Goal: Task Accomplishment & Management: Use online tool/utility

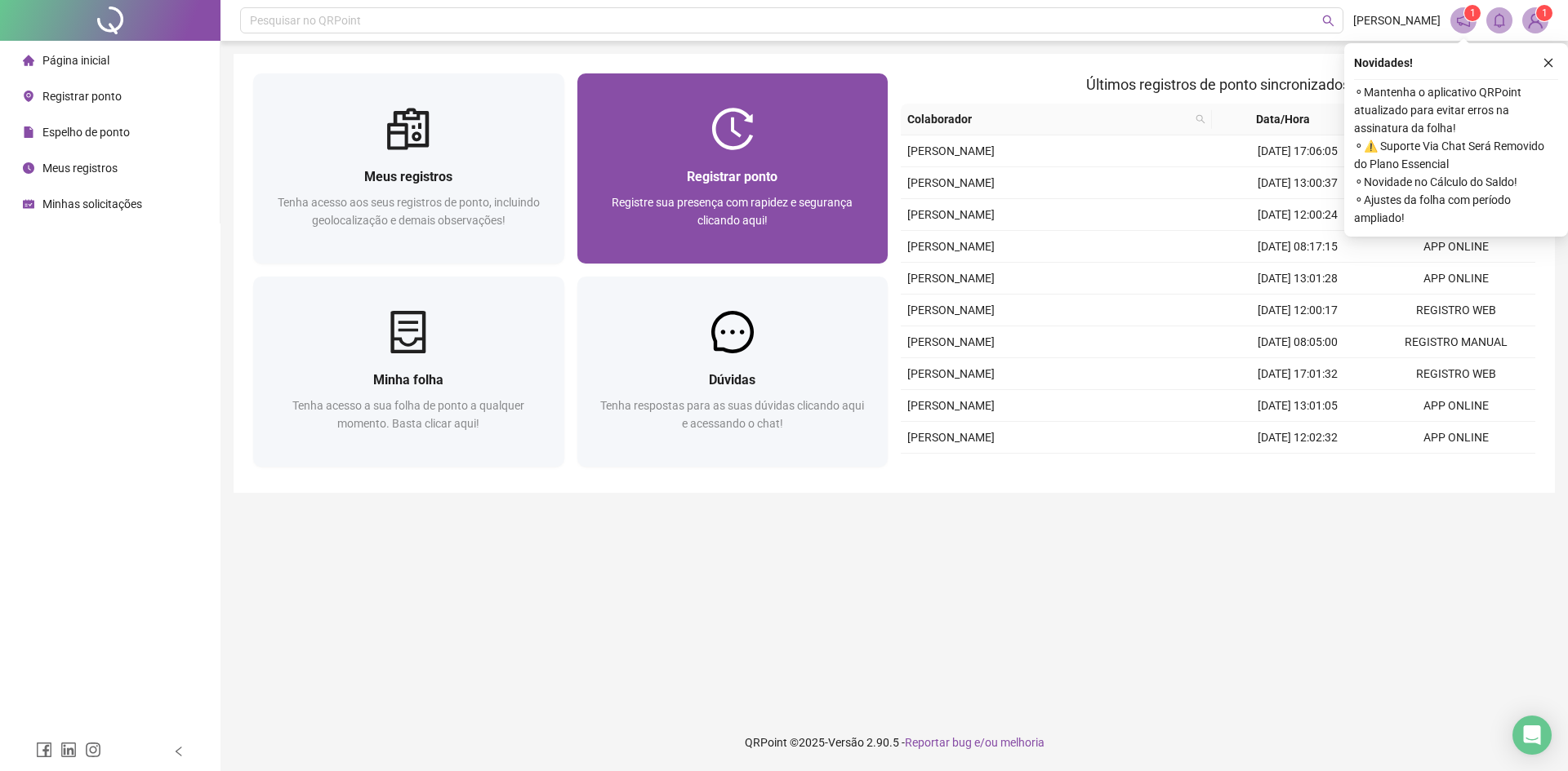
click at [709, 181] on span "Registrar ponto" at bounding box center [732, 176] width 91 height 16
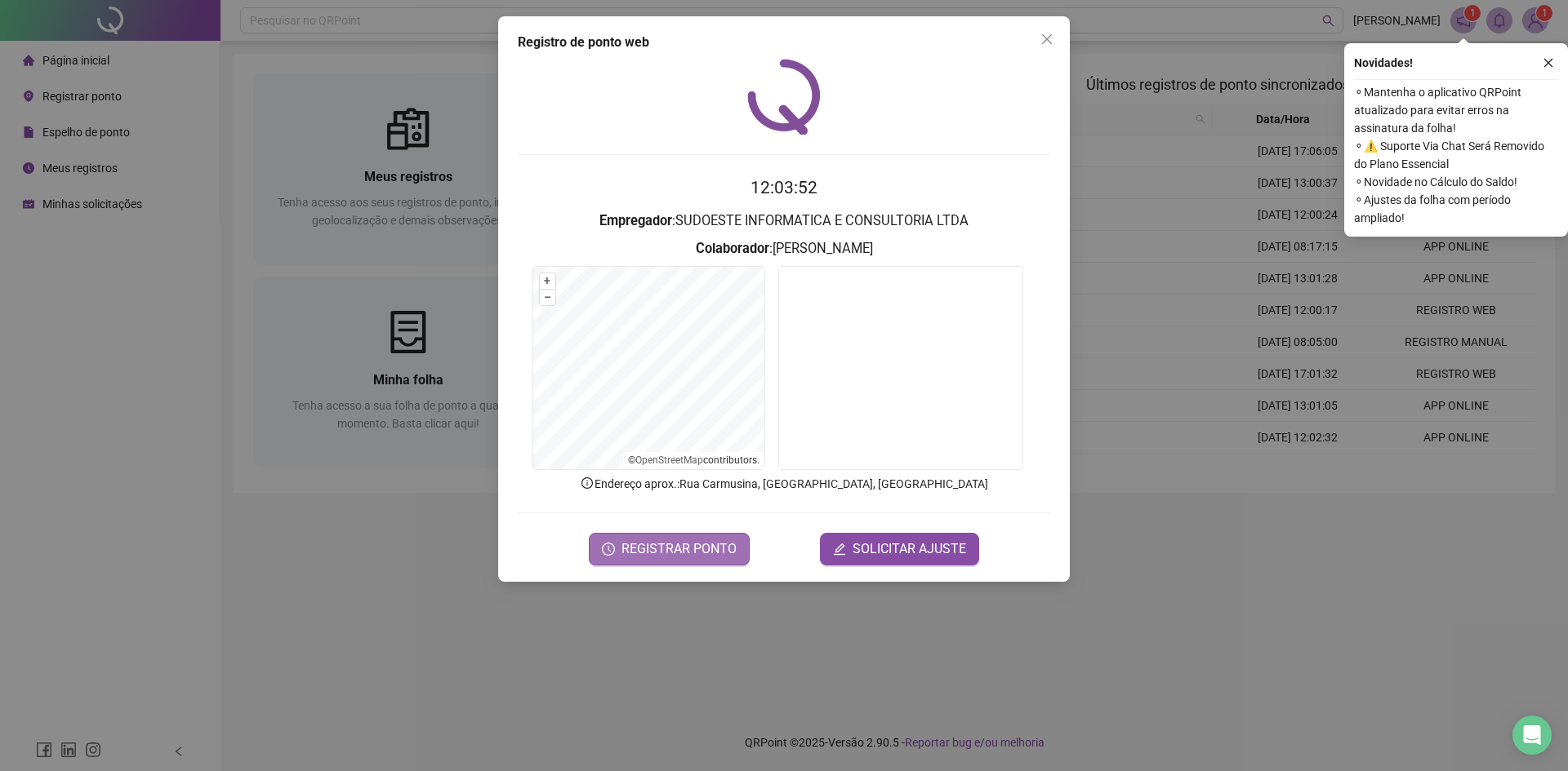
click at [692, 540] on span "REGISTRAR PONTO" at bounding box center [679, 549] width 115 height 20
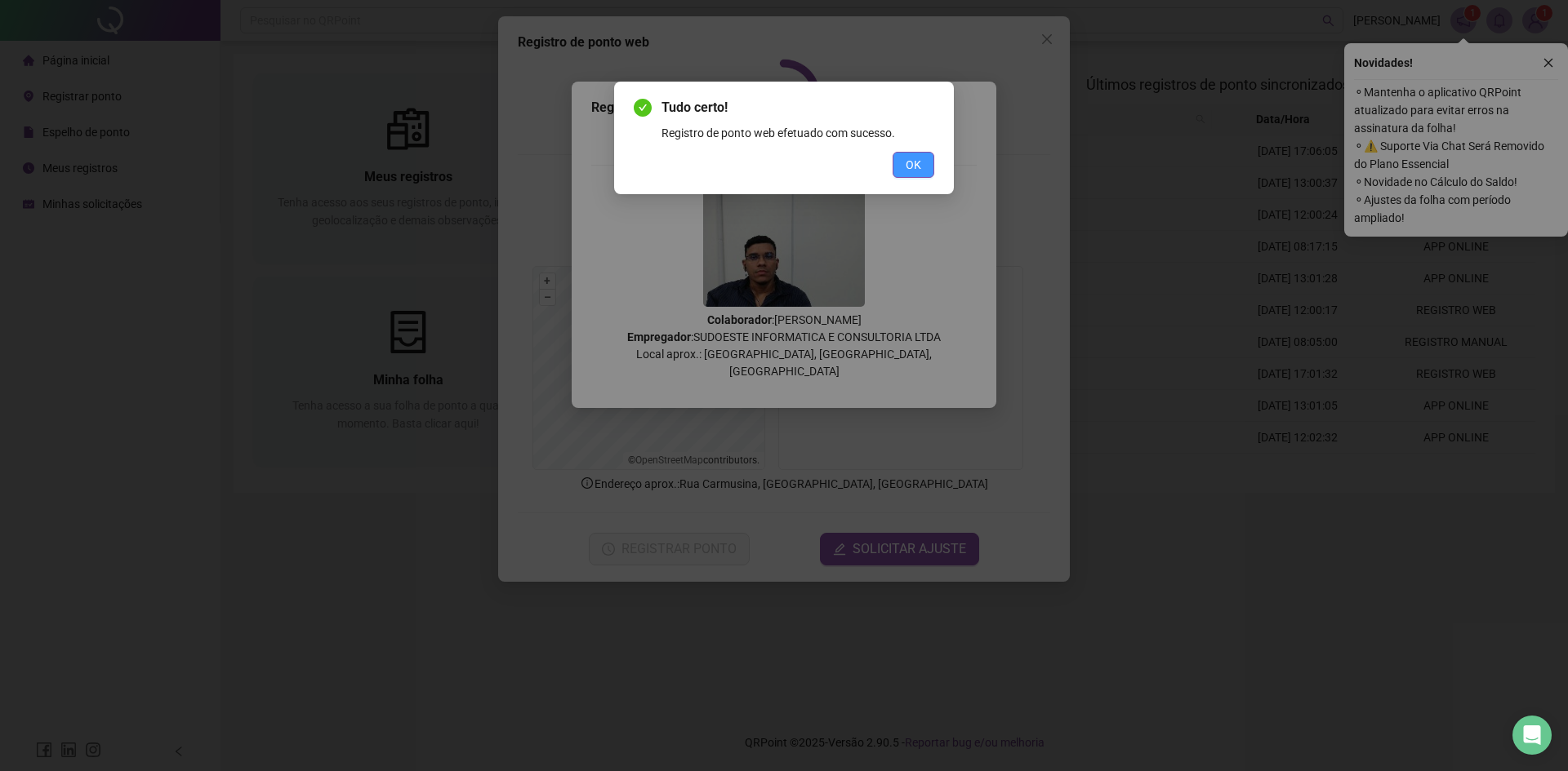
click at [909, 154] on button "OK" at bounding box center [914, 164] width 42 height 26
